Goal: Information Seeking & Learning: Learn about a topic

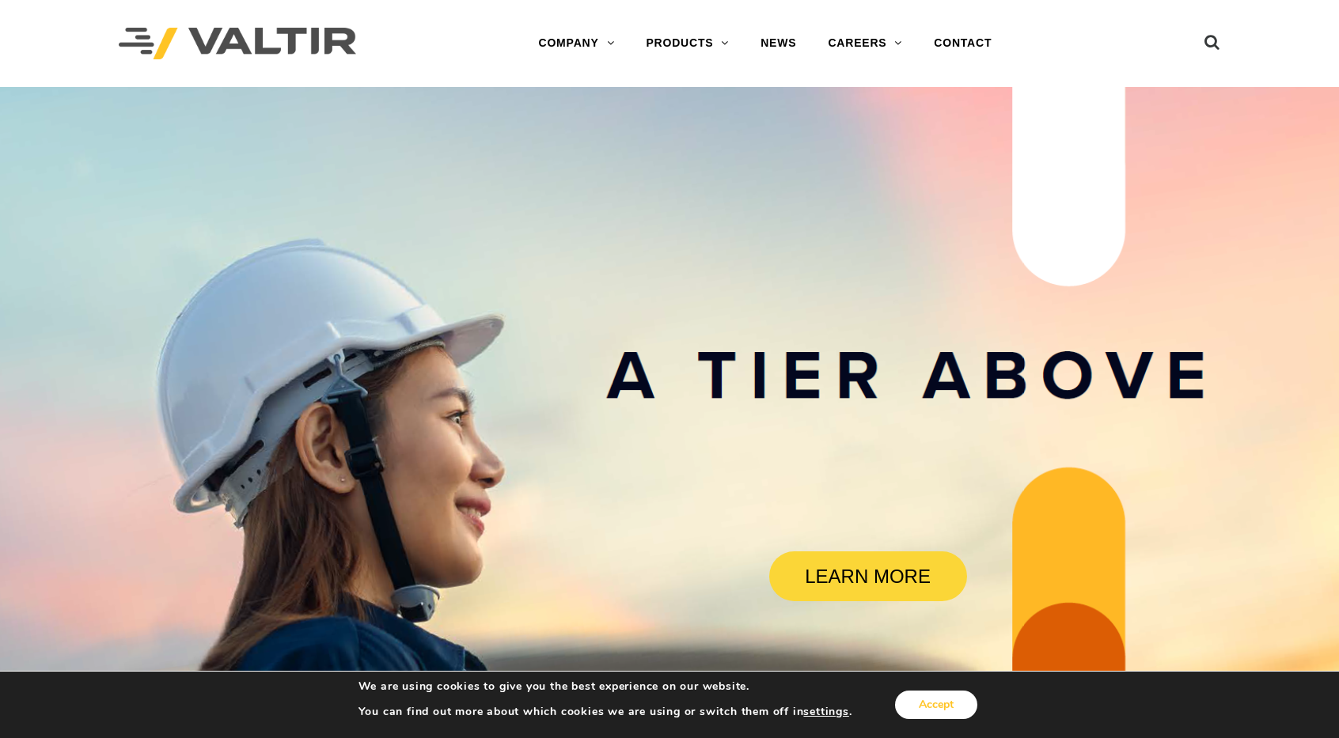
click at [925, 705] on button "Accept" at bounding box center [936, 705] width 82 height 28
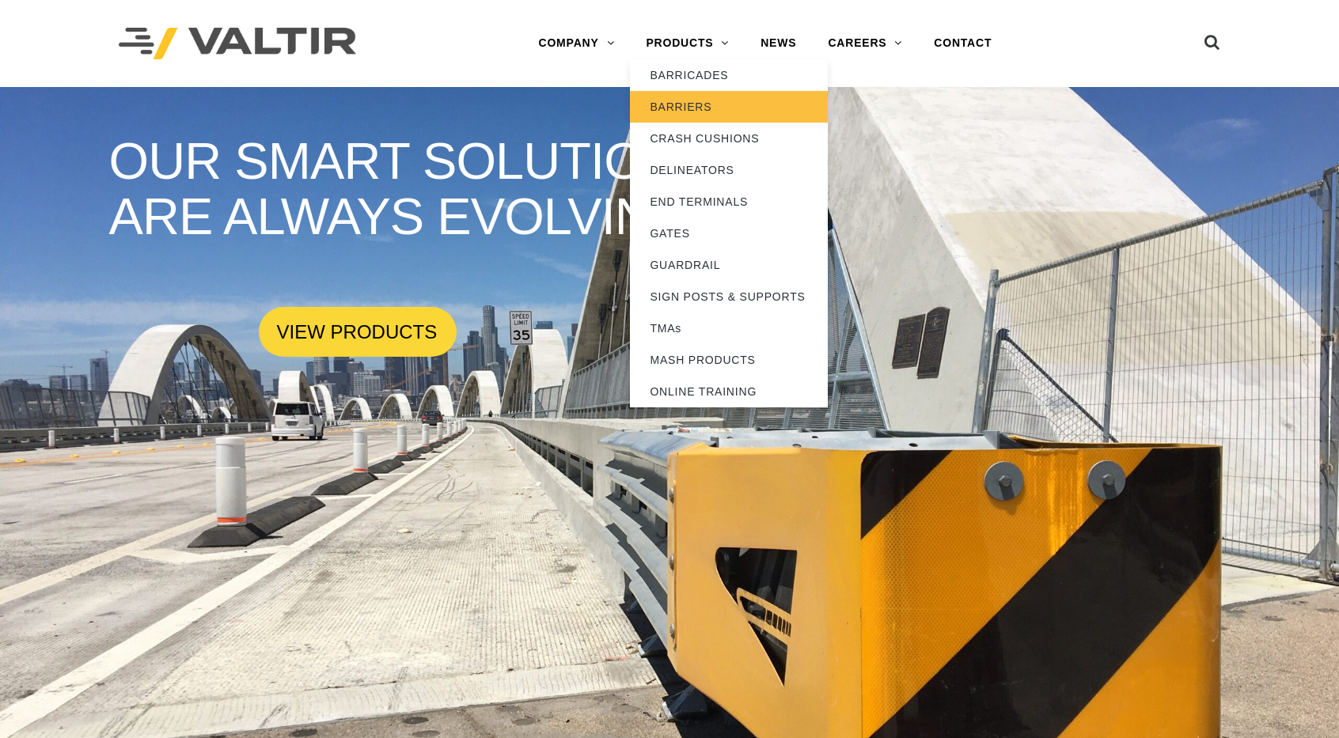
click at [697, 107] on link "BARRIERS" at bounding box center [729, 107] width 198 height 32
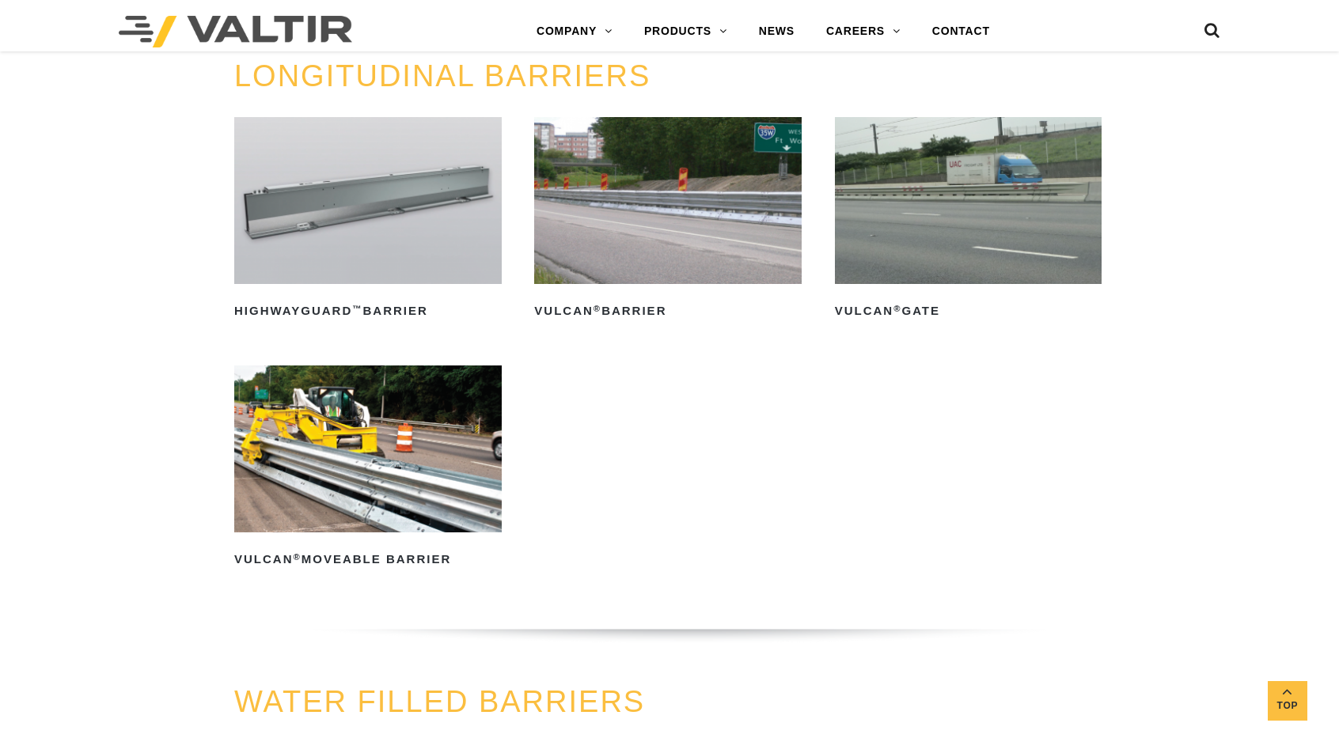
scroll to position [1642, 1]
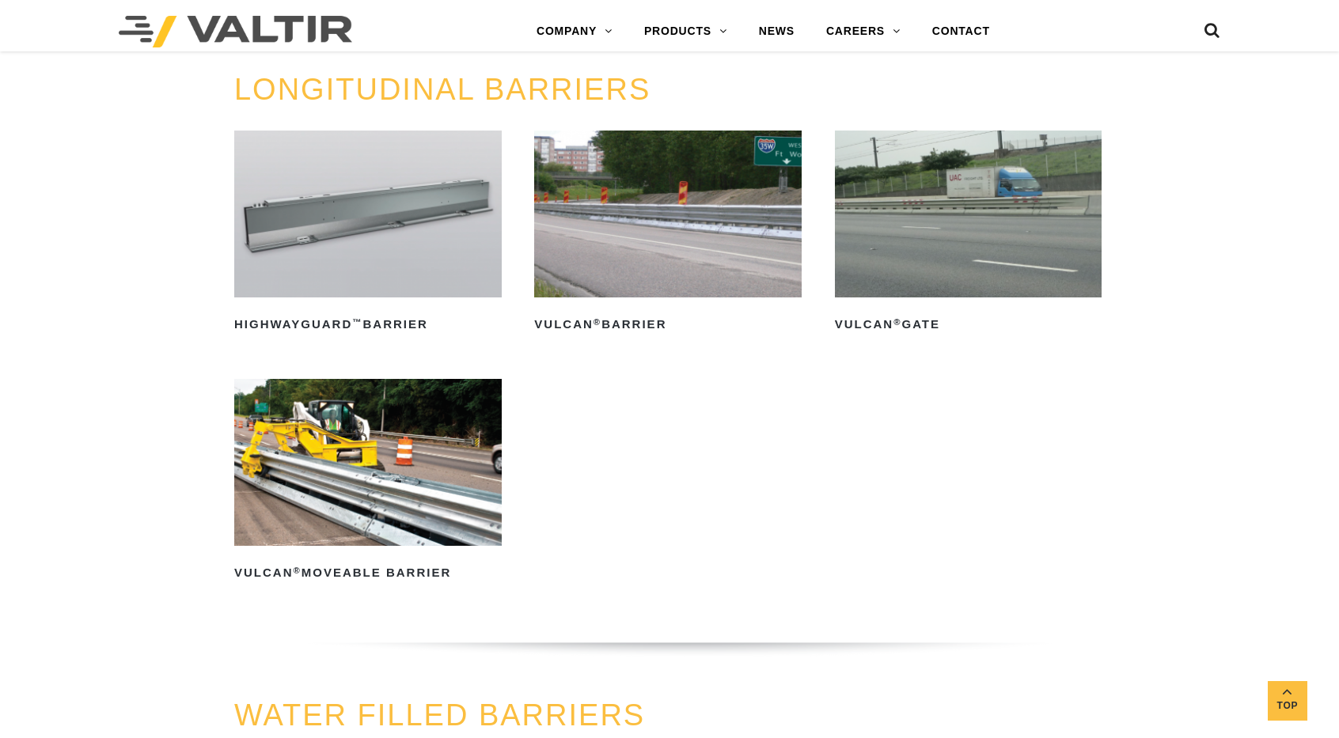
click at [889, 227] on img at bounding box center [968, 214] width 267 height 167
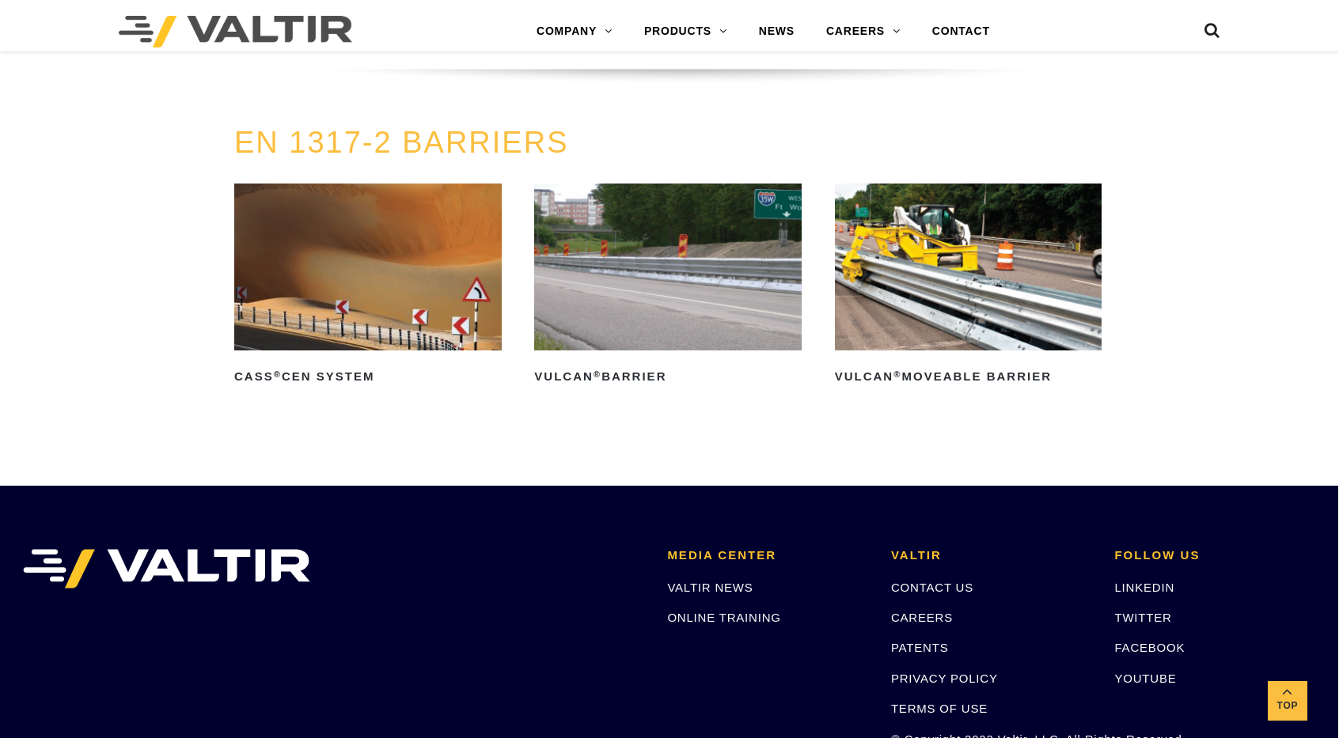
scroll to position [2843, 1]
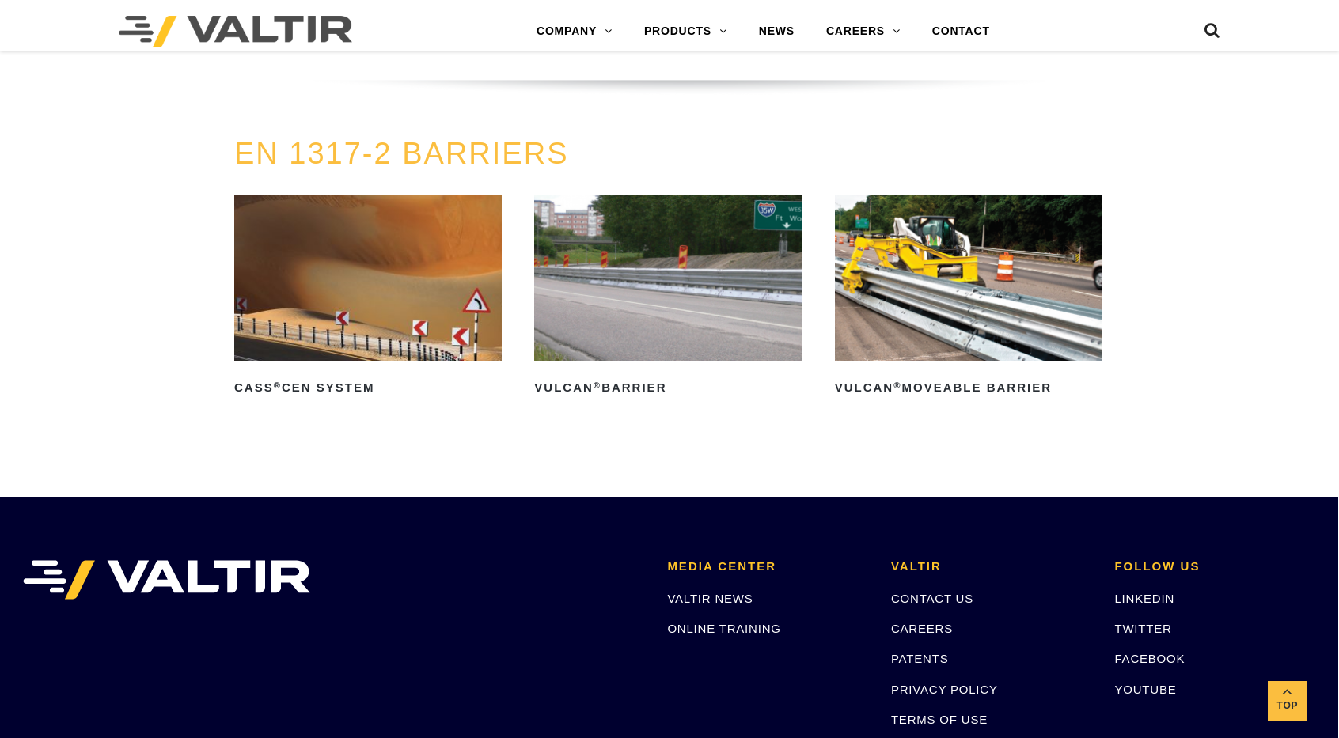
click at [376, 314] on img at bounding box center [367, 278] width 267 height 167
click at [624, 307] on img at bounding box center [667, 278] width 267 height 167
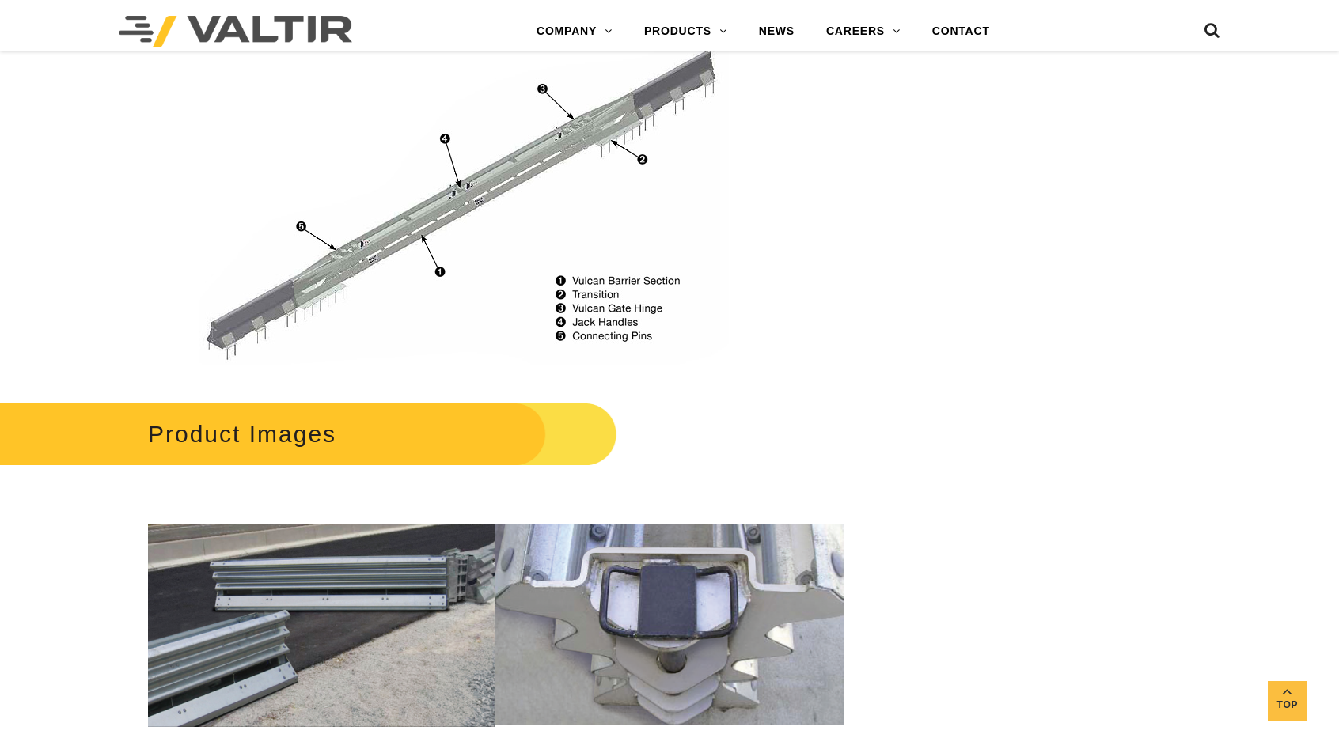
scroll to position [1250, 6]
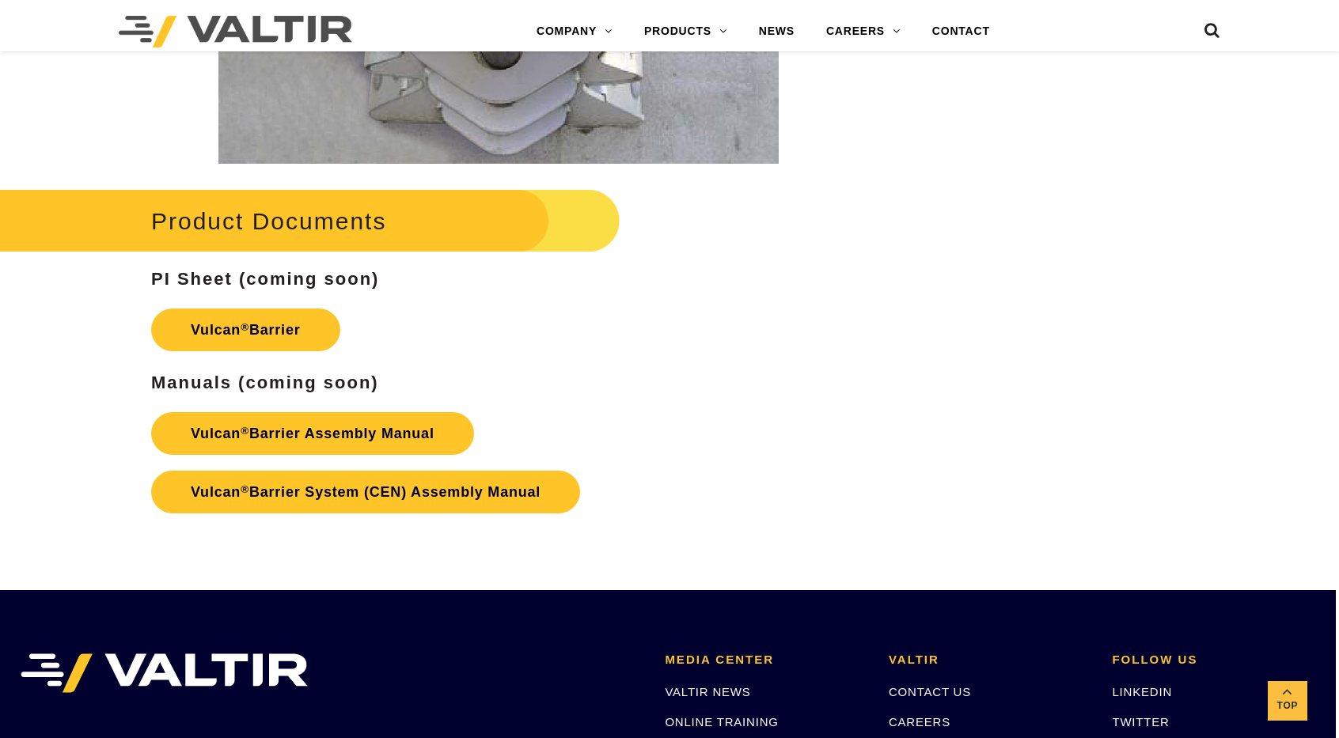
scroll to position [2547, 3]
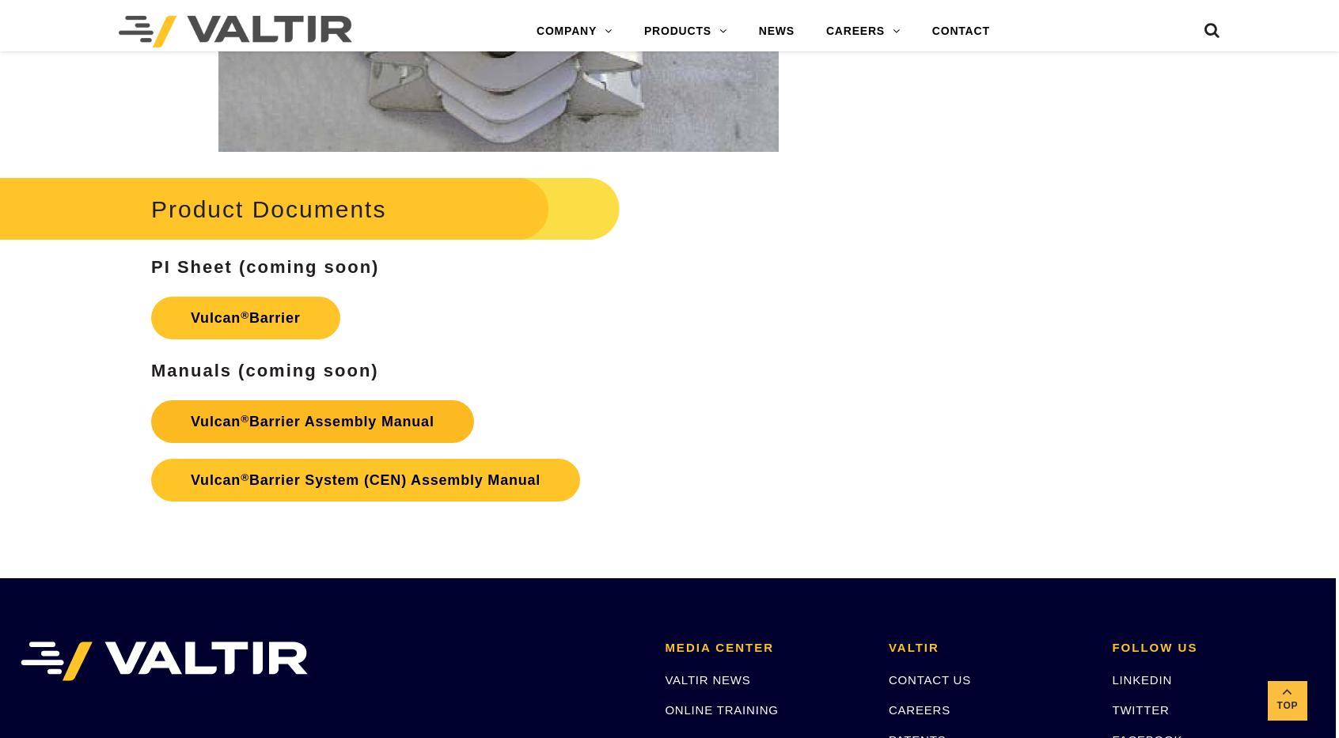
click at [341, 414] on link "Vulcan ® Barrier Assembly Manual" at bounding box center [312, 421] width 323 height 43
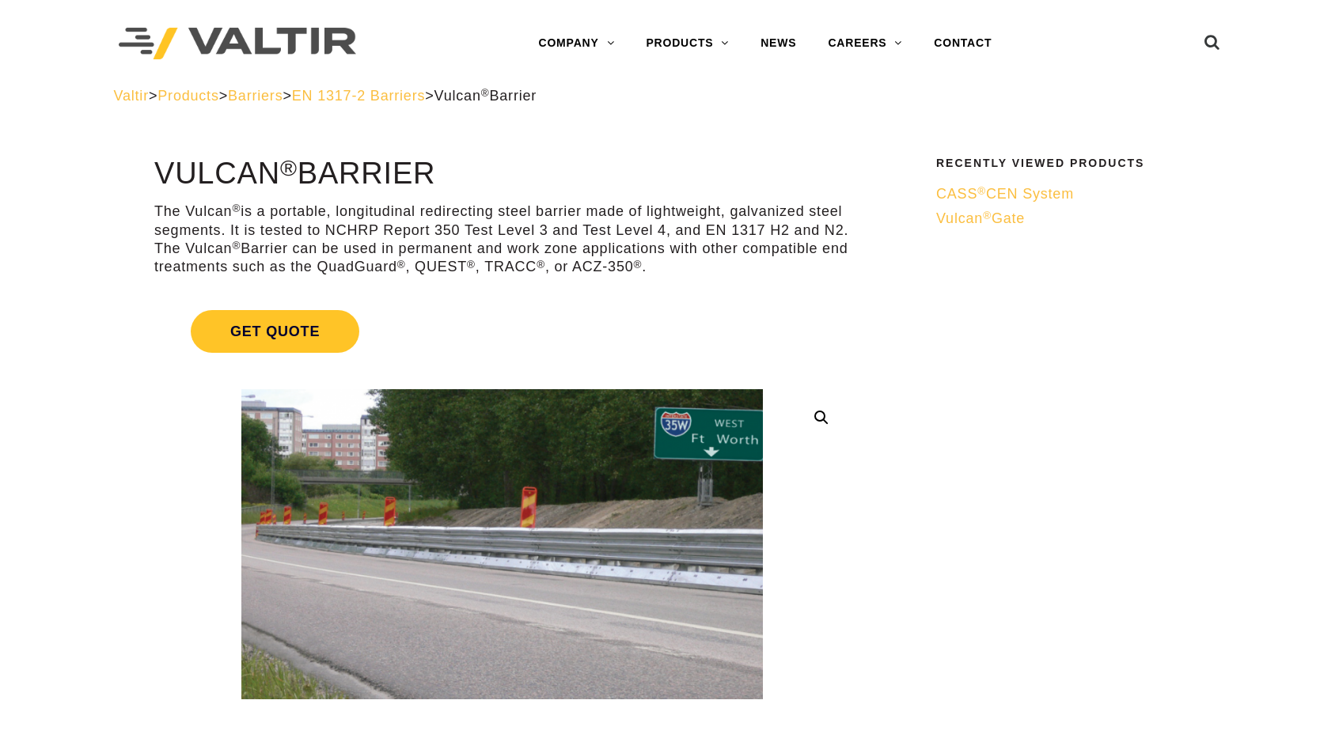
scroll to position [0, 0]
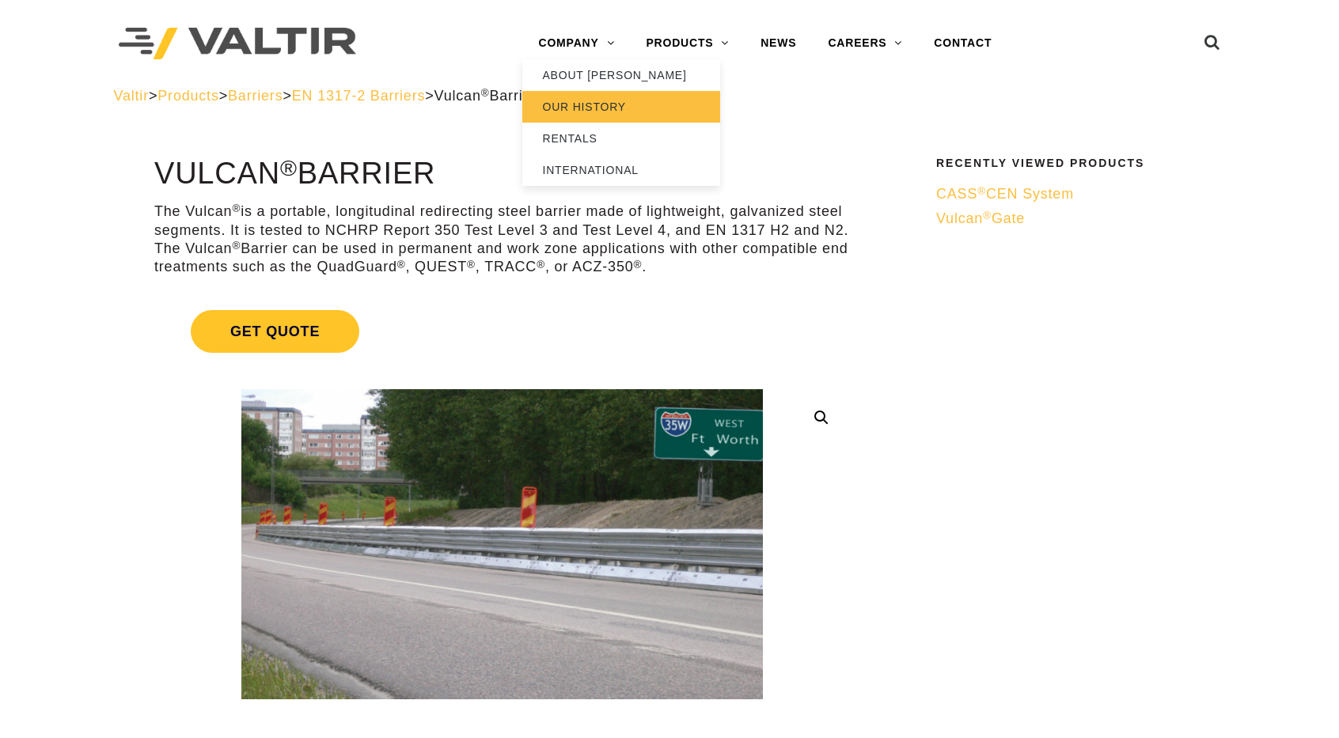
click at [583, 107] on link "OUR HISTORY" at bounding box center [621, 107] width 198 height 32
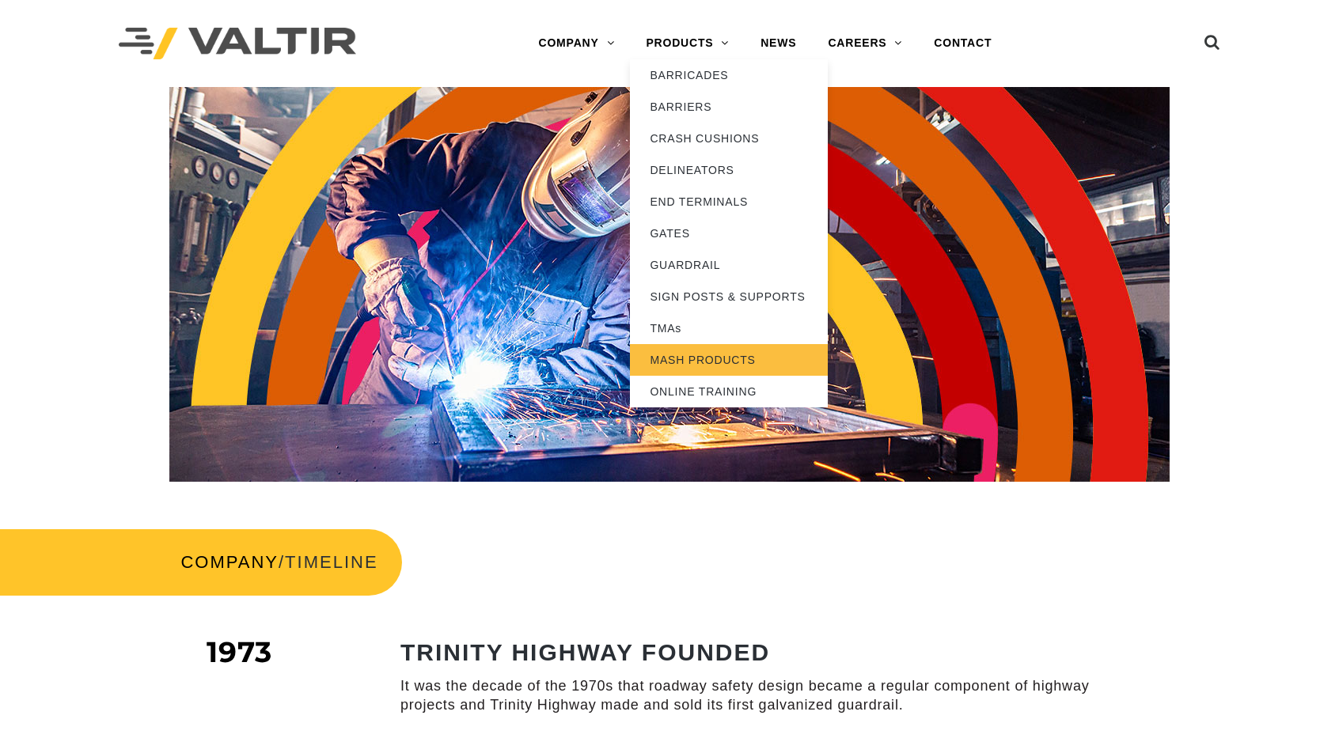
click at [708, 360] on link "MASH PRODUCTS" at bounding box center [729, 360] width 198 height 32
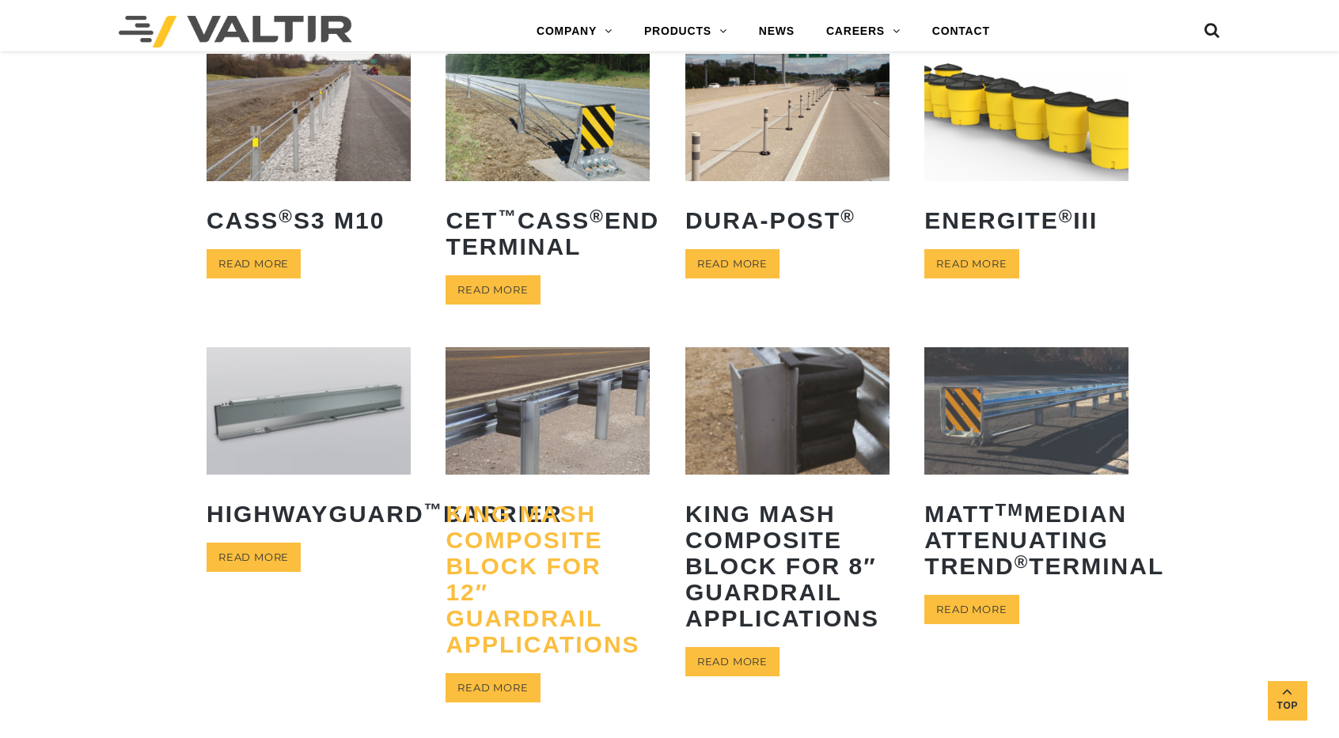
scroll to position [465, 0]
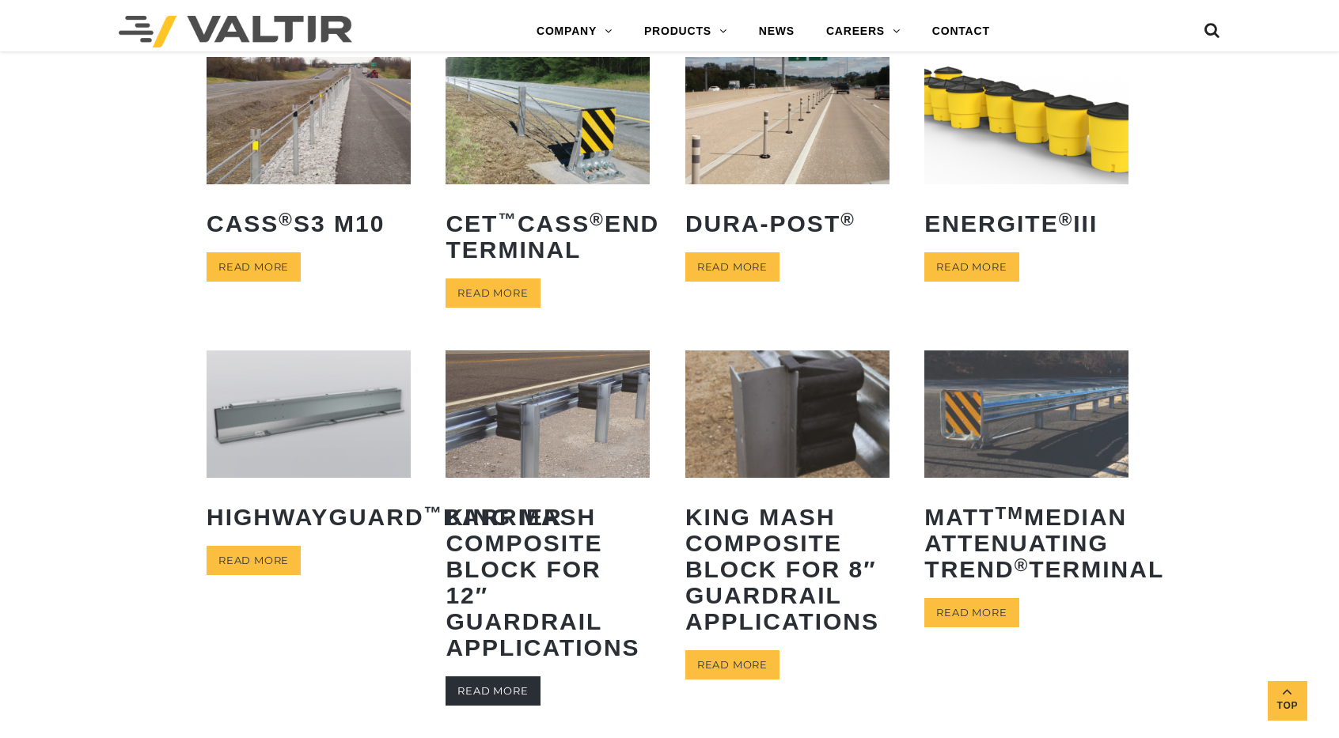
click at [514, 696] on link "Read more" at bounding box center [493, 691] width 94 height 29
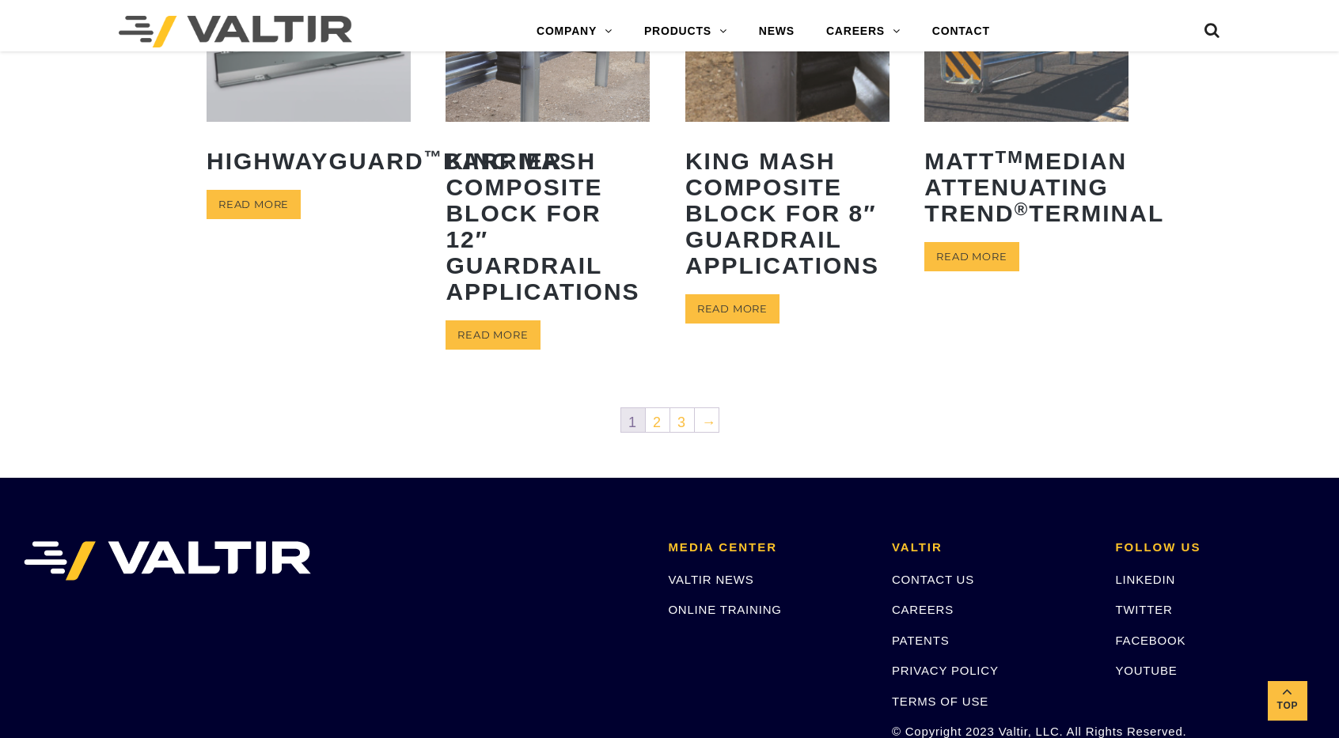
scroll to position [832, 0]
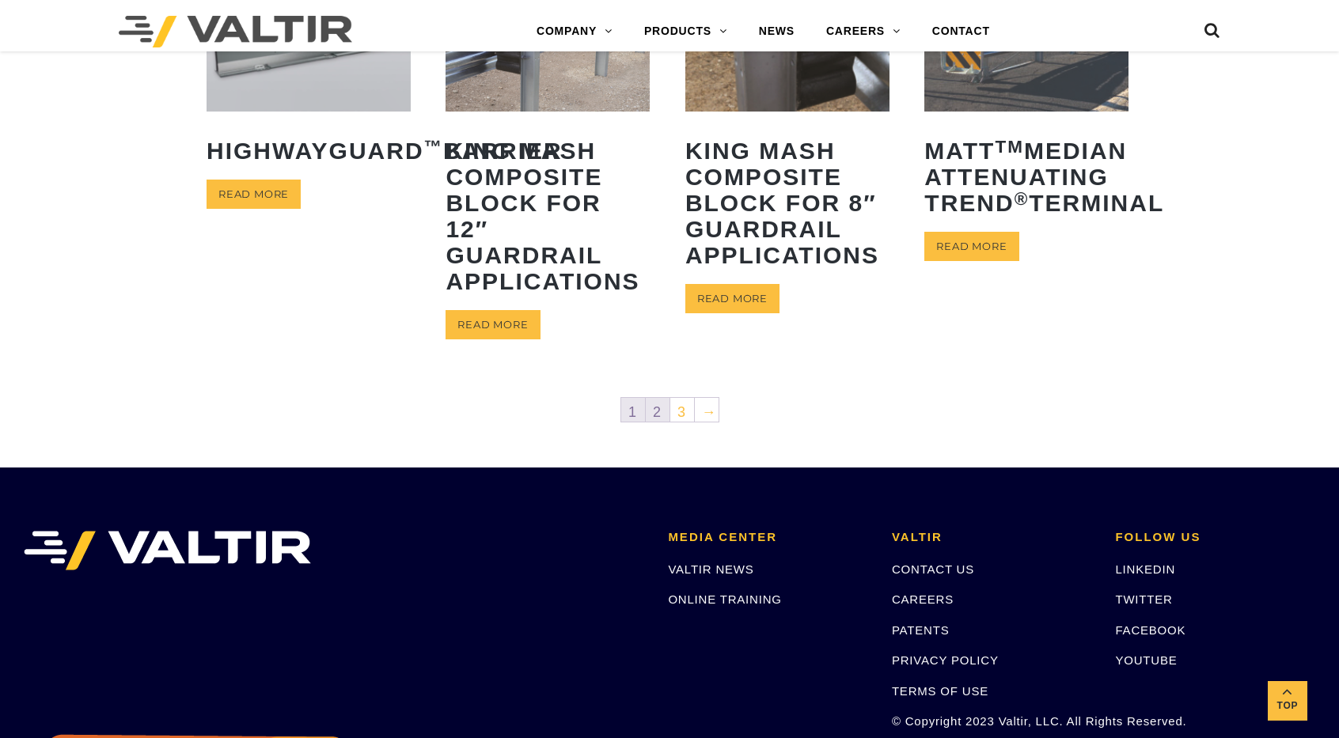
click at [654, 411] on link "2" at bounding box center [658, 410] width 24 height 24
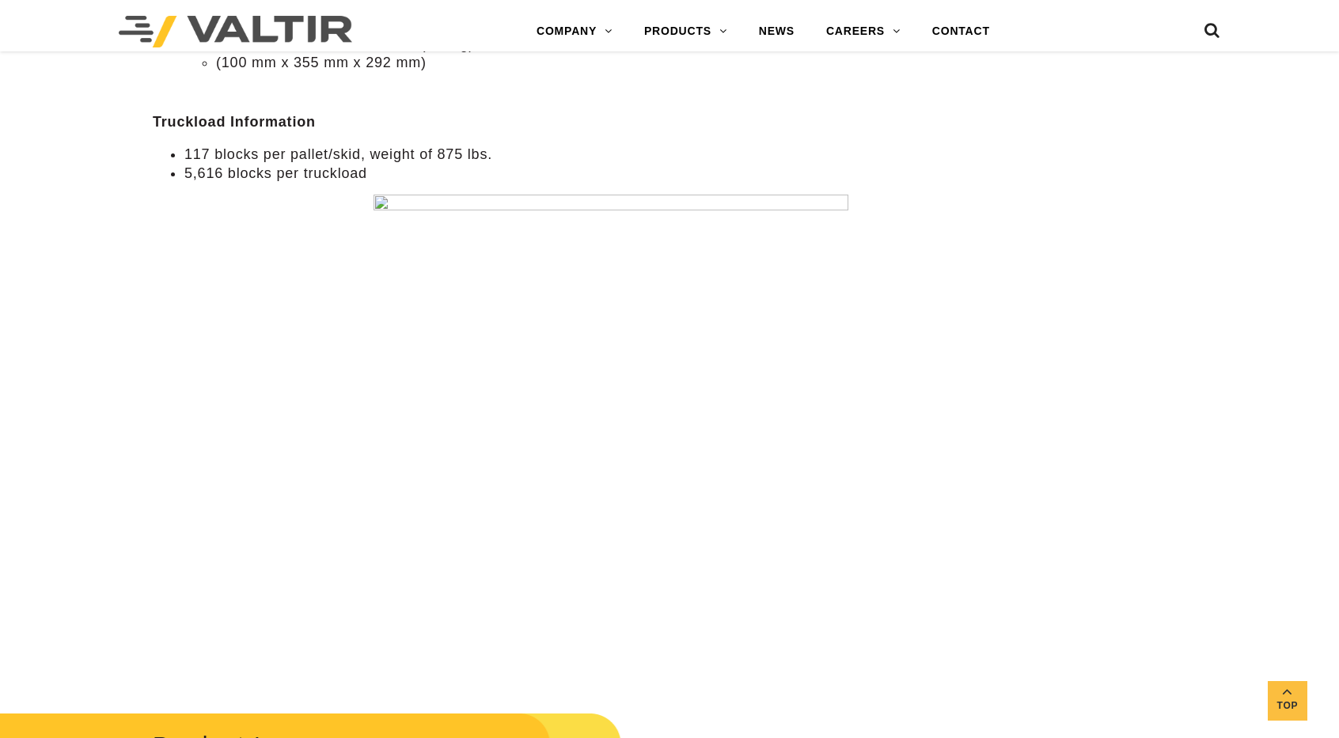
scroll to position [1435, 2]
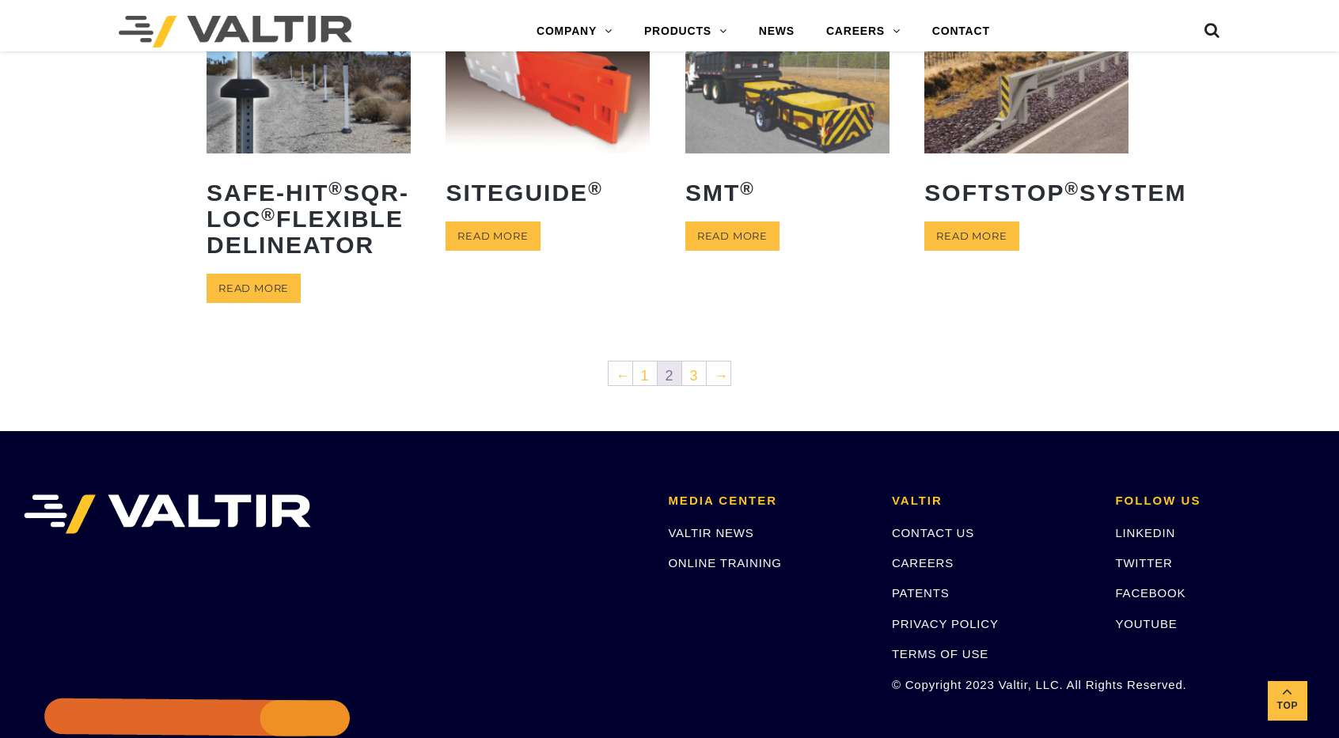
scroll to position [754, 0]
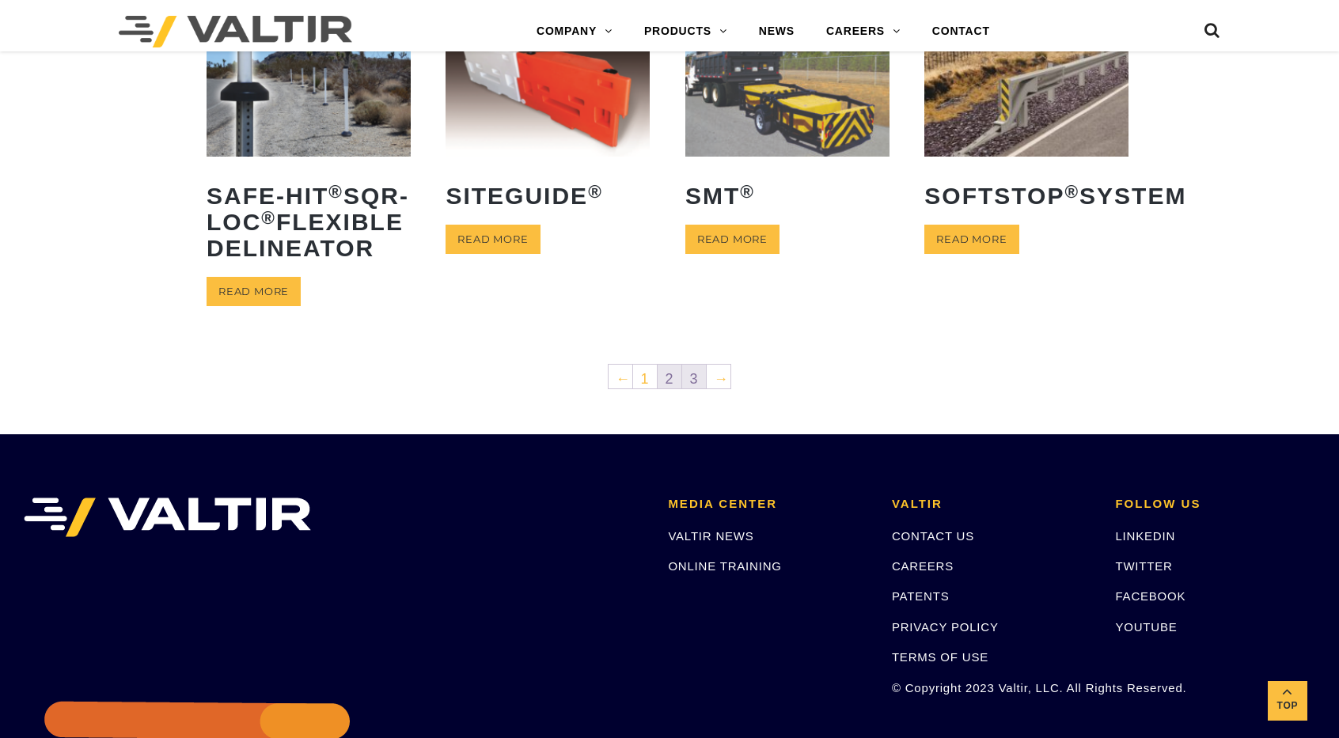
click at [691, 389] on link "3" at bounding box center [694, 377] width 24 height 24
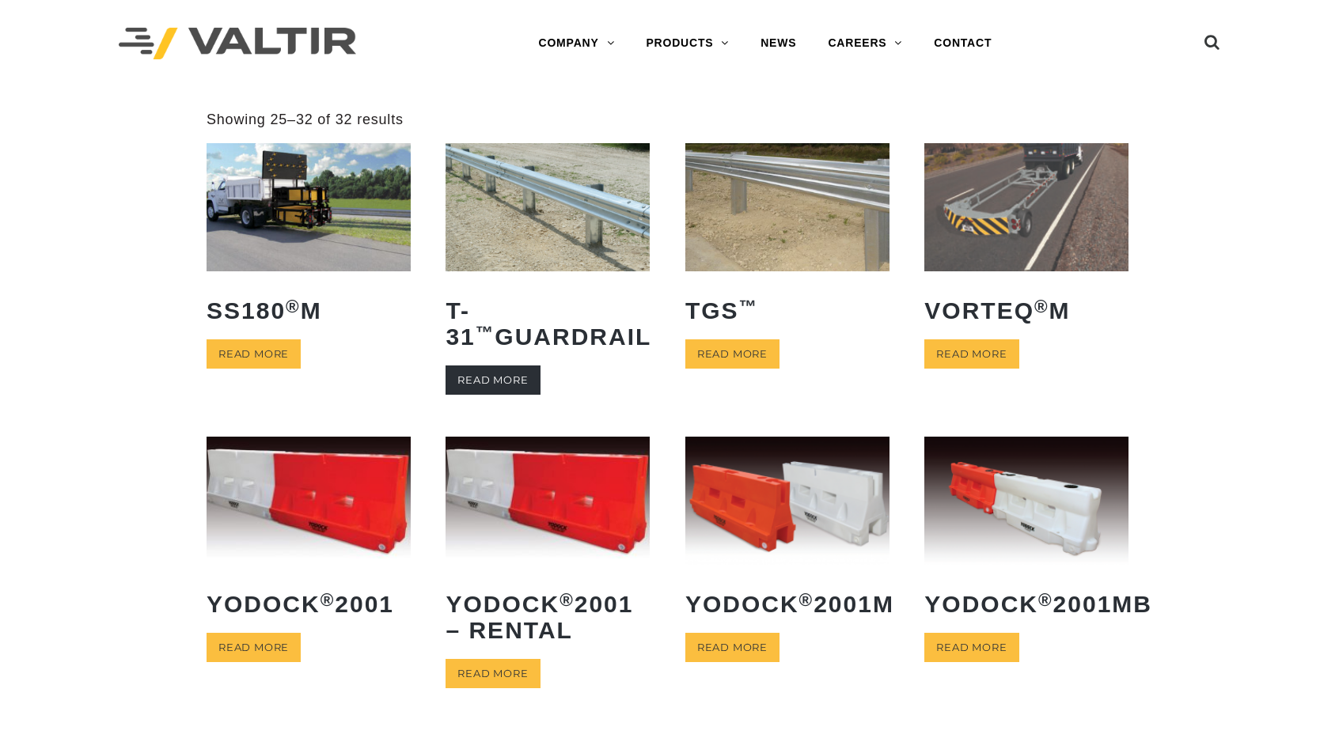
click at [511, 376] on link "Read more" at bounding box center [493, 380] width 94 height 29
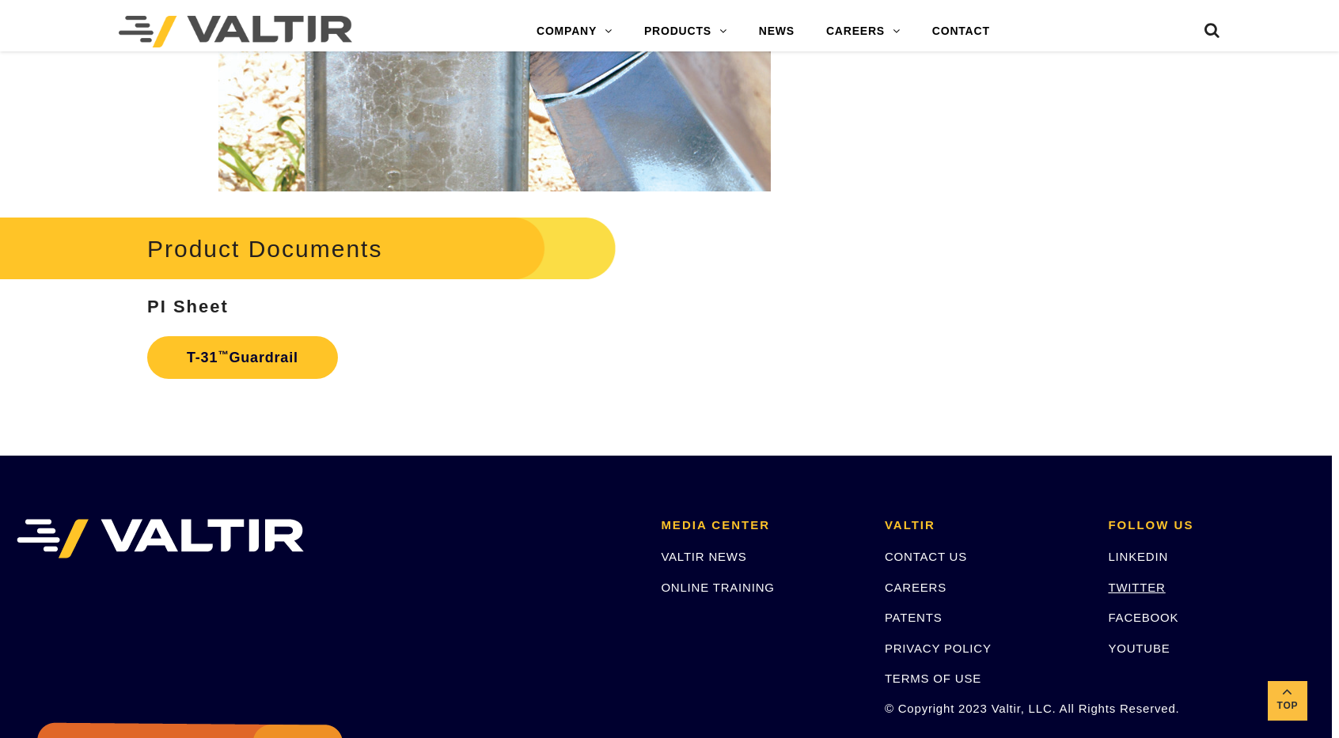
scroll to position [2554, 7]
